Goal: Task Accomplishment & Management: Use online tool/utility

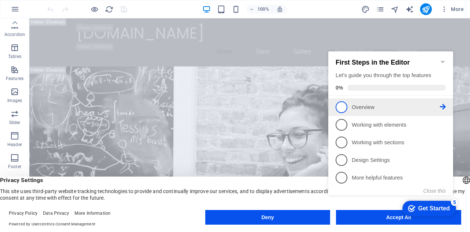
click at [351, 105] on p "Overview - incomplete" at bounding box center [395, 107] width 88 height 8
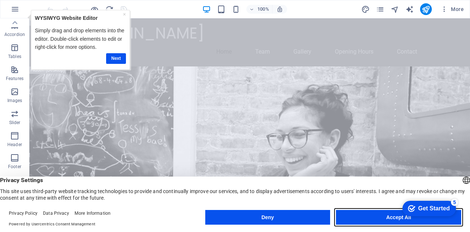
click at [392, 213] on button "Accept All" at bounding box center [398, 217] width 125 height 15
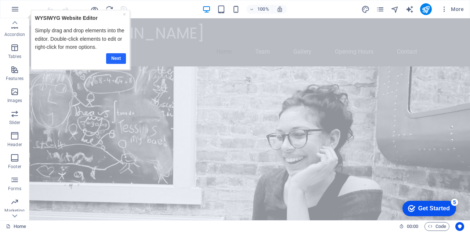
click at [117, 56] on link "Next" at bounding box center [116, 58] width 20 height 11
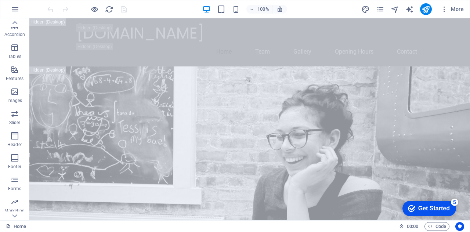
click at [435, 207] on div "Get Started" at bounding box center [434, 208] width 32 height 7
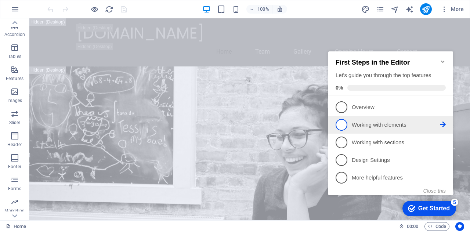
click at [342, 124] on span "2" at bounding box center [341, 125] width 12 height 12
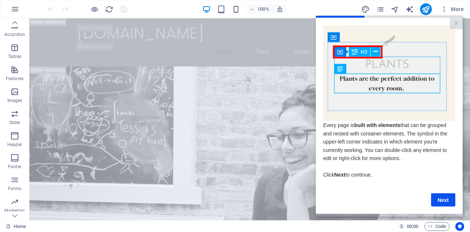
click at [456, 16] on div at bounding box center [388, 16] width 147 height 2
click at [458, 19] on link "×" at bounding box center [455, 23] width 13 height 11
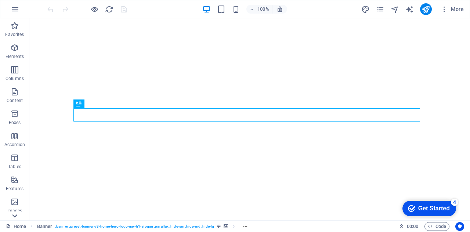
click at [17, 217] on icon at bounding box center [15, 216] width 10 height 10
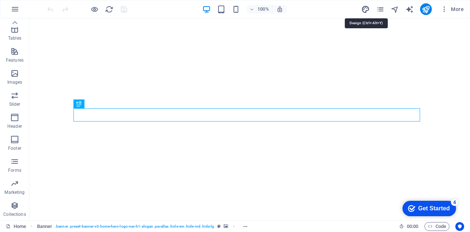
click at [367, 5] on icon "design" at bounding box center [365, 9] width 8 height 8
select select "px"
select select "200"
select select "px"
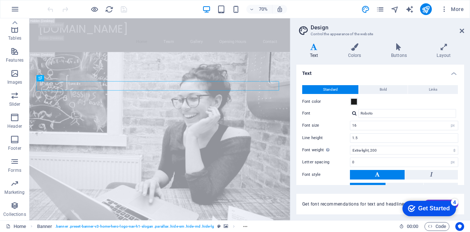
scroll to position [0, 0]
click at [369, 48] on icon at bounding box center [354, 46] width 40 height 7
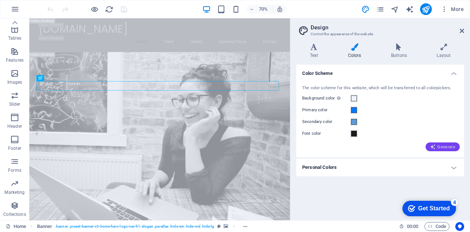
click at [439, 146] on span "Generate" at bounding box center [442, 147] width 25 height 6
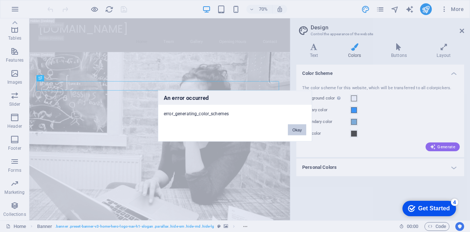
click at [291, 131] on button "Okay" at bounding box center [297, 129] width 18 height 11
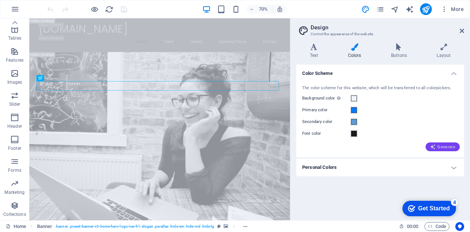
click at [445, 146] on span "Generate" at bounding box center [442, 147] width 25 height 6
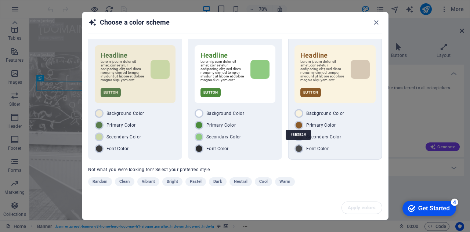
scroll to position [10, 0]
click at [376, 22] on icon "button" at bounding box center [376, 22] width 8 height 8
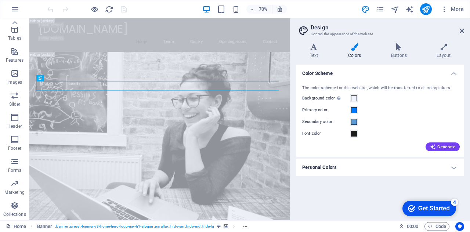
click at [453, 25] on h2 "Design" at bounding box center [386, 27] width 153 height 7
click at [457, 29] on h2 "Design" at bounding box center [386, 27] width 153 height 7
click at [464, 32] on aside "Design Control the appearance of the website Variants Text Colors Buttons Layou…" at bounding box center [380, 119] width 180 height 202
click at [469, 34] on aside "Design Control the appearance of the website Variants Text Colors Buttons Layou…" at bounding box center [380, 119] width 180 height 202
click at [464, 28] on aside "Design Control the appearance of the website Variants Text Colors Buttons Layou…" at bounding box center [380, 119] width 180 height 202
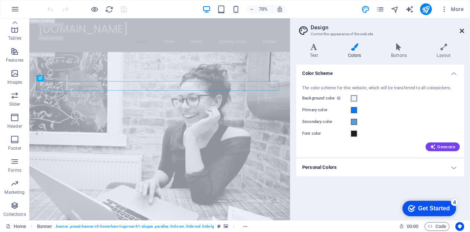
click at [463, 30] on icon at bounding box center [461, 31] width 4 height 6
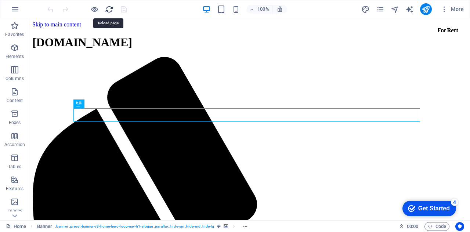
click at [109, 8] on icon "reload" at bounding box center [109, 9] width 8 height 8
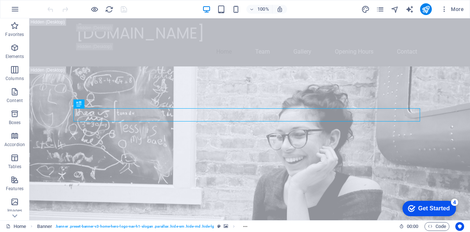
click at [223, 14] on div "100%" at bounding box center [244, 9] width 85 height 12
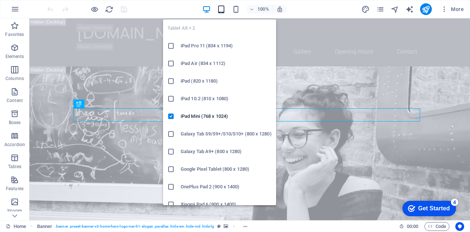
click at [219, 9] on icon "button" at bounding box center [221, 9] width 8 height 8
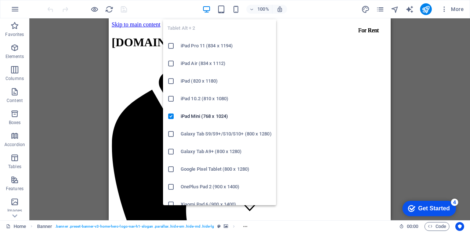
click at [222, 14] on div "Tablet Alt + 2 iPad Pro 11 (834 x 1194) iPad Air (834 x 1112) iPad (820 x 1180)…" at bounding box center [219, 109] width 113 height 191
click at [224, 6] on icon "button" at bounding box center [221, 9] width 8 height 8
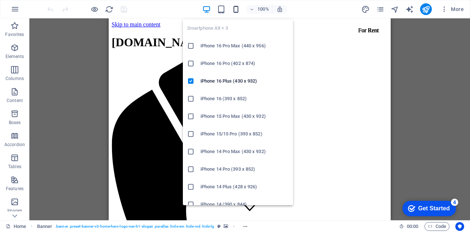
click at [233, 8] on icon "button" at bounding box center [235, 9] width 8 height 8
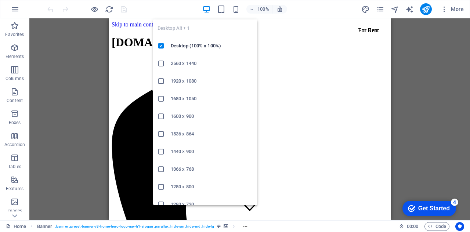
click at [207, 10] on icon "button" at bounding box center [206, 9] width 8 height 8
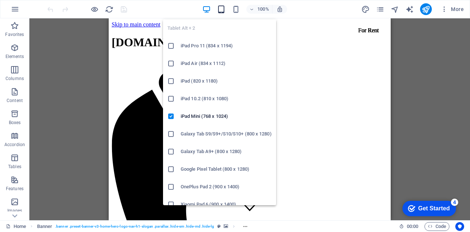
click at [224, 12] on icon "button" at bounding box center [221, 9] width 8 height 8
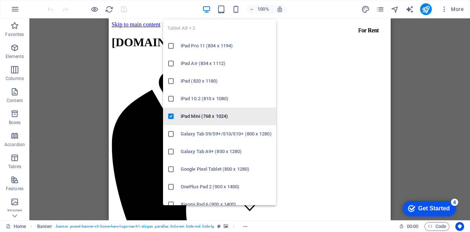
click at [206, 117] on h6 "iPad Mini (768 x 1024)" at bounding box center [225, 116] width 91 height 9
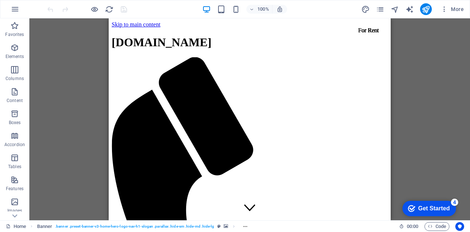
click at [230, 10] on div "100%" at bounding box center [244, 9] width 85 height 12
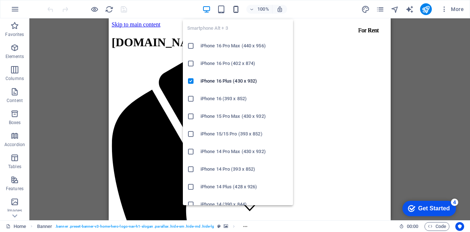
click at [237, 10] on icon "button" at bounding box center [235, 9] width 8 height 8
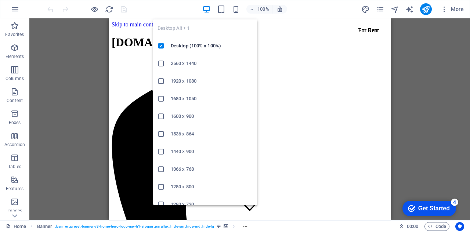
click at [204, 12] on icon "button" at bounding box center [206, 9] width 8 height 8
click at [205, 9] on icon "button" at bounding box center [206, 9] width 8 height 8
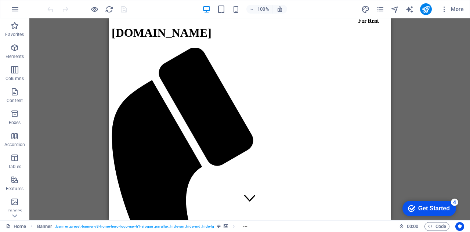
scroll to position [147, 0]
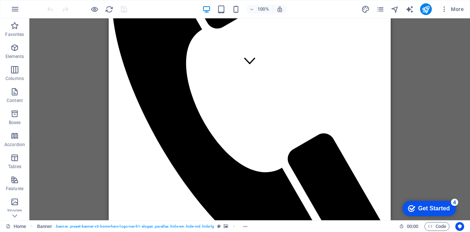
click at [438, 206] on div "Get Started" at bounding box center [434, 208] width 32 height 7
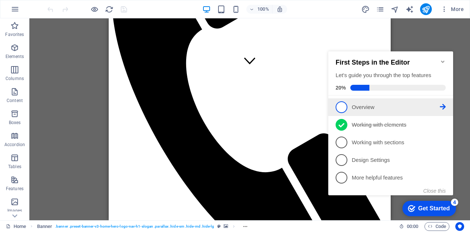
click at [346, 107] on span "1" at bounding box center [341, 107] width 12 height 12
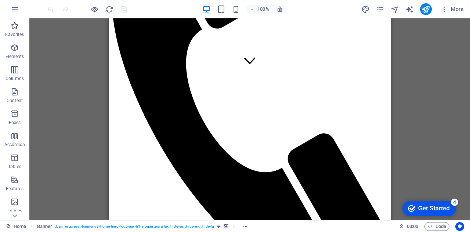
scroll to position [0, 0]
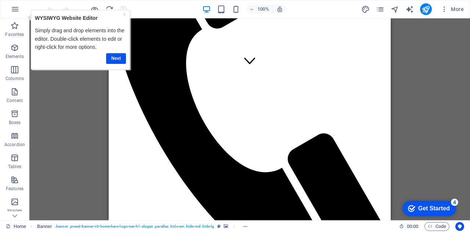
click at [428, 208] on div "Get Started" at bounding box center [434, 208] width 32 height 7
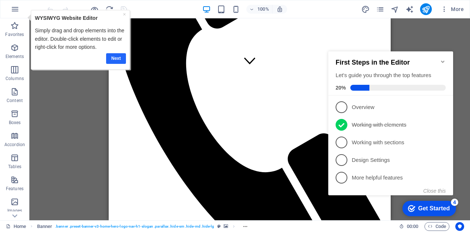
click at [112, 61] on link "Next" at bounding box center [116, 58] width 20 height 11
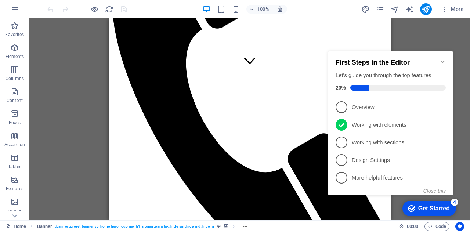
click at [102, 5] on div at bounding box center [87, 9] width 82 height 12
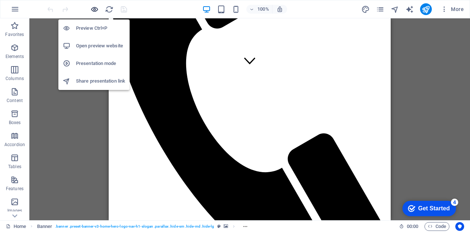
click at [97, 7] on icon "button" at bounding box center [94, 9] width 8 height 8
click at [95, 29] on h6 "Preview Ctrl+P" at bounding box center [100, 28] width 49 height 9
click at [97, 42] on h6 "Open preview website" at bounding box center [100, 45] width 49 height 9
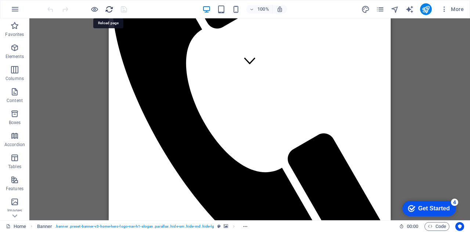
click at [110, 6] on icon "reload" at bounding box center [109, 9] width 8 height 8
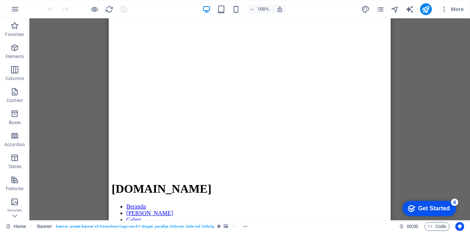
scroll to position [514, 0]
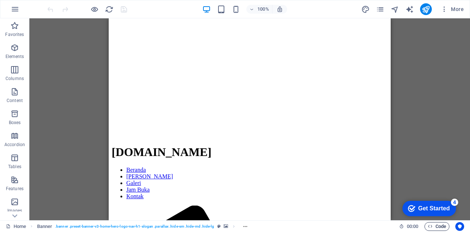
click at [434, 225] on span "Code" at bounding box center [436, 226] width 18 height 9
click at [21, 4] on button "button" at bounding box center [15, 9] width 18 height 18
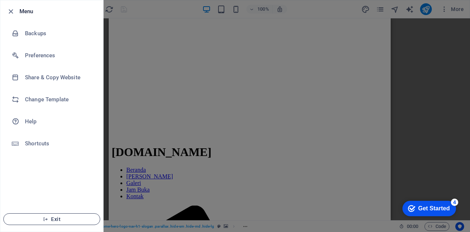
click at [45, 224] on button "Exit" at bounding box center [51, 219] width 97 height 12
click at [51, 218] on span "Exit" at bounding box center [52, 219] width 84 height 6
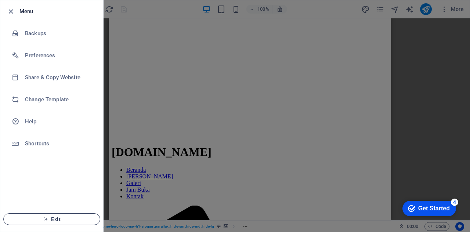
click at [51, 218] on span "Exit" at bounding box center [52, 219] width 84 height 6
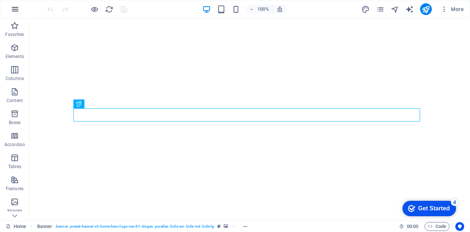
click at [16, 12] on icon "button" at bounding box center [15, 9] width 9 height 9
